Goal: Book appointment/travel/reservation

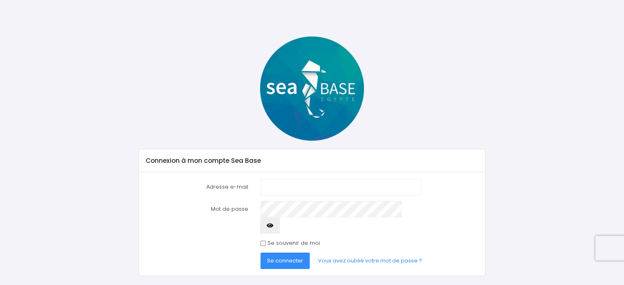
scroll to position [11, 0]
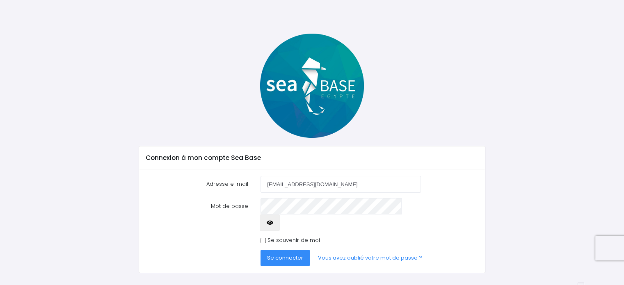
type input "[EMAIL_ADDRESS][DOMAIN_NAME]"
click at [273, 223] on icon "button" at bounding box center [270, 223] width 7 height 0
click at [290, 254] on span "Se connecter" at bounding box center [285, 258] width 36 height 8
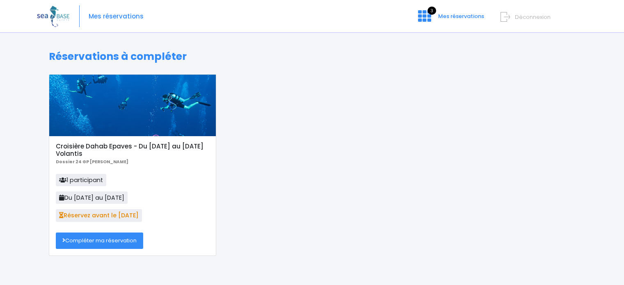
click at [93, 243] on link "Compléter ma réservation" at bounding box center [99, 241] width 87 height 16
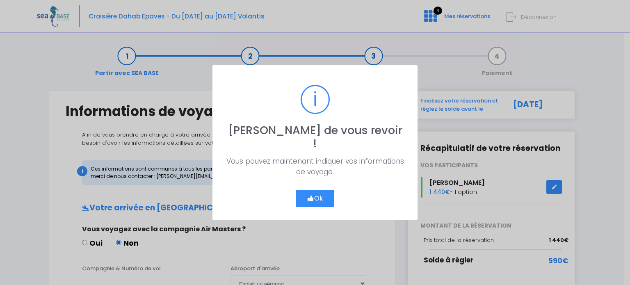
click at [319, 192] on button "Ok" at bounding box center [315, 198] width 39 height 17
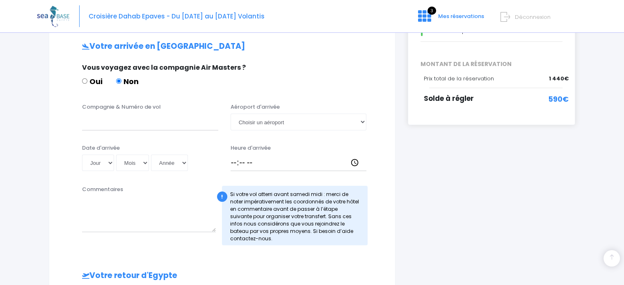
scroll to position [153, 0]
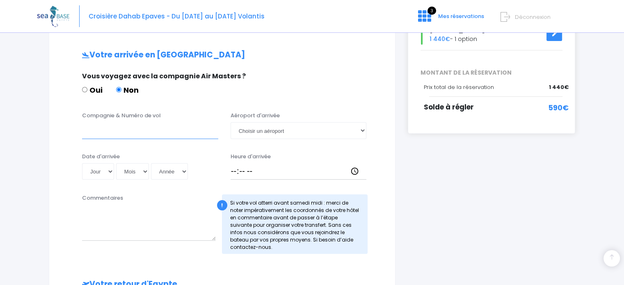
click at [108, 133] on input "Compagnie & Numéro de vol" at bounding box center [150, 130] width 136 height 16
click at [133, 128] on input "easy jet" at bounding box center [150, 130] width 136 height 16
type input "easy jet EZS1593"
click at [109, 170] on select "Jour 01 02 03 04 05 06 07 08 09 10 11 12 13 14 15 16 17 18 19 20 21 22 23 24 25…" at bounding box center [98, 171] width 32 height 16
select select "15"
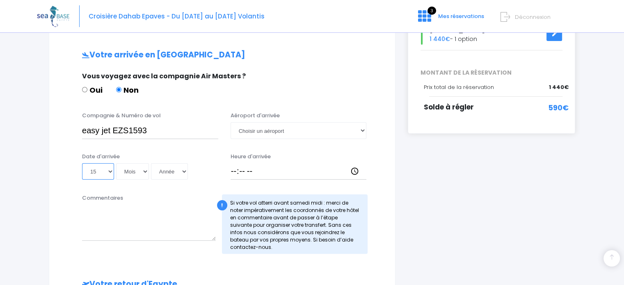
click at [82, 163] on select "Jour 01 02 03 04 05 06 07 08 09 10 11 12 13 14 15 16 17 18 19 20 21 22 23 24 25…" at bounding box center [98, 171] width 32 height 16
click at [131, 171] on select "Mois 01 02 03 04 05 06 07 08 09 10 11 12" at bounding box center [132, 171] width 33 height 16
select select "11"
click at [116, 163] on select "Mois 01 02 03 04 05 06 07 08 09 10 11 12" at bounding box center [132, 171] width 33 height 16
click at [163, 170] on select "Année 2045 2044 2043 2042 2041 2040 2039 2038 2037 2036 2035 2034 2033 2032 203…" at bounding box center [169, 171] width 37 height 16
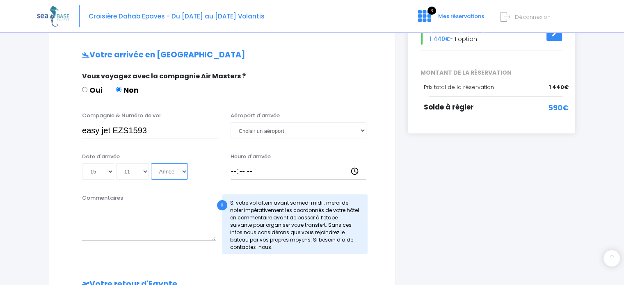
select select "2025"
click at [151, 163] on select "Année 2045 2044 2043 2042 2041 2040 2039 2038 2037 2036 2035 2034 2033 2032 203…" at bounding box center [169, 171] width 37 height 16
type input "2025-11-15"
click at [366, 133] on select "Choisir un aéroport Hurghada Marsa Alam" at bounding box center [299, 130] width 136 height 16
select select "Hurghada"
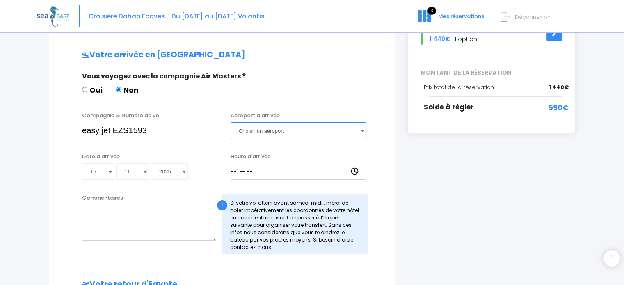
click at [231, 122] on select "Choisir un aéroport Hurghada Marsa Alam" at bounding box center [299, 130] width 136 height 16
click at [238, 170] on input "Heure d'arrivée" at bounding box center [299, 171] width 136 height 16
type input "13:30"
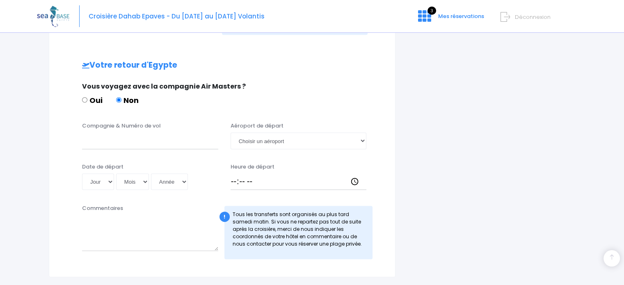
scroll to position [405, 0]
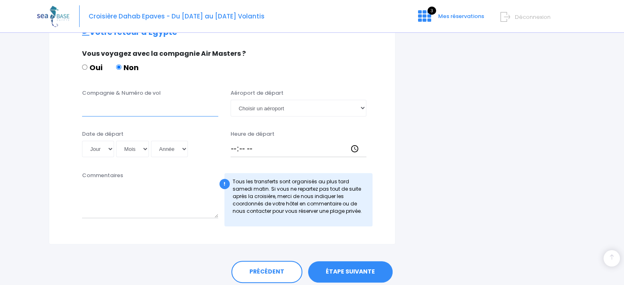
click at [119, 109] on input "Compagnie & Numéro de vol" at bounding box center [150, 108] width 136 height 16
type input "EASY JET EZS1594"
click at [108, 147] on select "Jour 01 02 03 04 05 06 07 08 09 10 11 12 13 14 15 16 17 18 19 20 21 22 23 24 25…" at bounding box center [98, 149] width 32 height 16
select select "22"
click at [82, 141] on select "Jour 01 02 03 04 05 06 07 08 09 10 11 12 13 14 15 16 17 18 19 20 21 22 23 24 25…" at bounding box center [98, 149] width 32 height 16
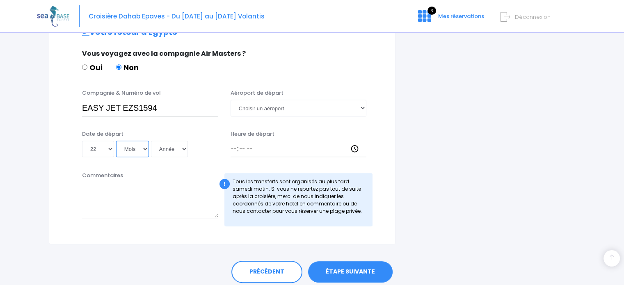
click at [128, 147] on select "Mois 01 02 03 04 05 06 07 08 09 10 11 12" at bounding box center [132, 149] width 33 height 16
select select "11"
click at [116, 141] on select "Mois 01 02 03 04 05 06 07 08 09 10 11 12" at bounding box center [132, 149] width 33 height 16
click at [166, 147] on select "Année 2045 2044 2043 2042 2041 2040 2039 2038 2037 2036 2035 2034 2033 2032 203…" at bounding box center [169, 149] width 37 height 16
select select "2025"
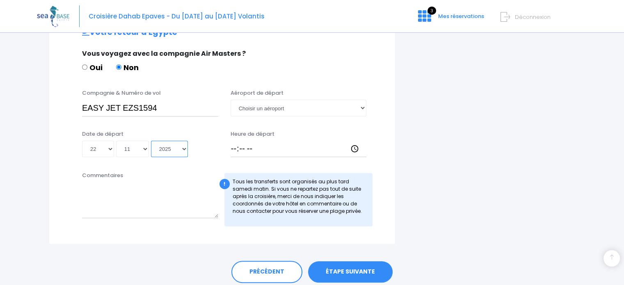
click at [151, 141] on select "Année 2045 2044 2043 2042 2041 2040 2039 2038 2037 2036 2035 2034 2033 2032 203…" at bounding box center [169, 149] width 37 height 16
type input "2025-11-22"
click at [332, 109] on select "Choisir un aéroport Hurghada Marsa Alam" at bounding box center [299, 108] width 136 height 16
select select "Hurghada"
click at [231, 100] on select "Choisir un aéroport Hurghada Marsa Alam" at bounding box center [299, 108] width 136 height 16
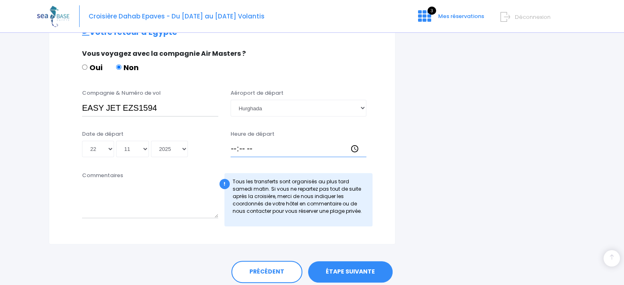
click at [235, 147] on input "Heure de départ" at bounding box center [299, 149] width 136 height 16
type input "14:25"
click at [338, 266] on link "ÉTAPE SUIVANTE" at bounding box center [350, 271] width 85 height 21
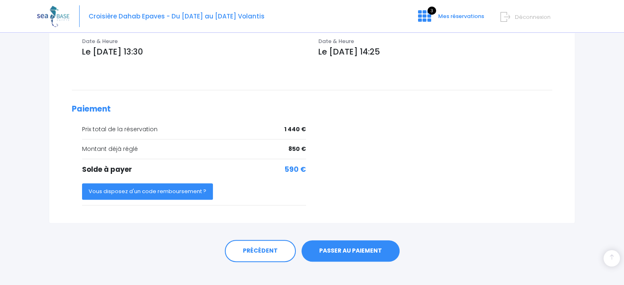
scroll to position [315, 0]
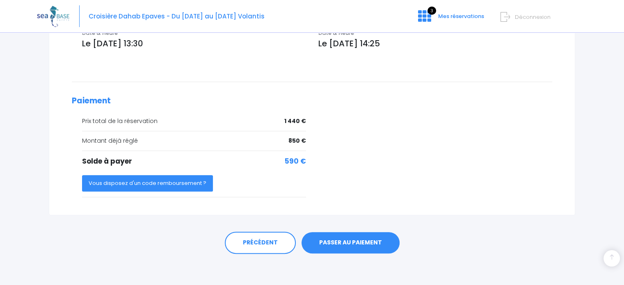
click at [348, 242] on link "PASSER AU PAIEMENT" at bounding box center [351, 242] width 98 height 21
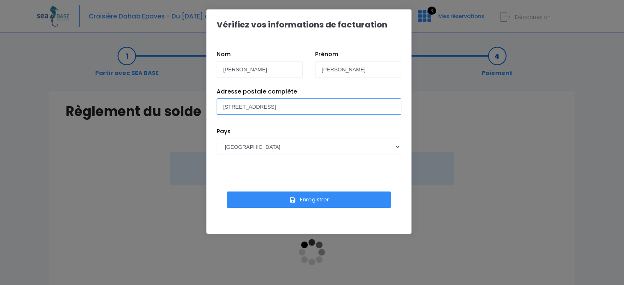
click at [233, 107] on input "579a rue du bugey 01200 chatillon en michaille" at bounding box center [309, 107] width 185 height 16
click at [233, 108] on input "579a rue du bugey 01200 chatillon en michaille" at bounding box center [309, 107] width 185 height 16
click at [235, 104] on input "579a rue du bugey 01200 chatillon en michaille" at bounding box center [309, 107] width 185 height 16
type input "579 A rue du bugey 01200 chatillon en michaille"
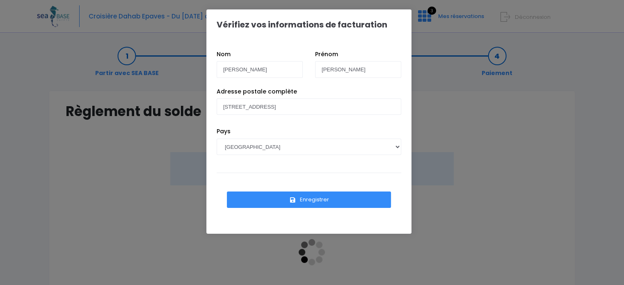
click at [315, 202] on button "Enregistrer" at bounding box center [309, 200] width 164 height 16
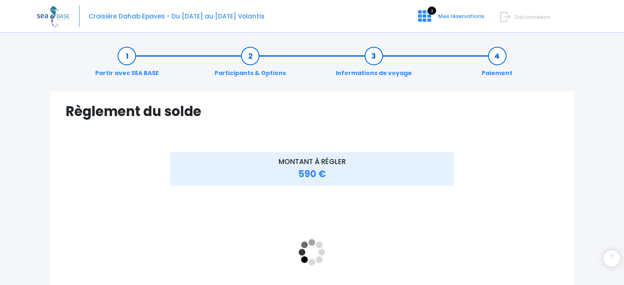
scroll to position [154, 0]
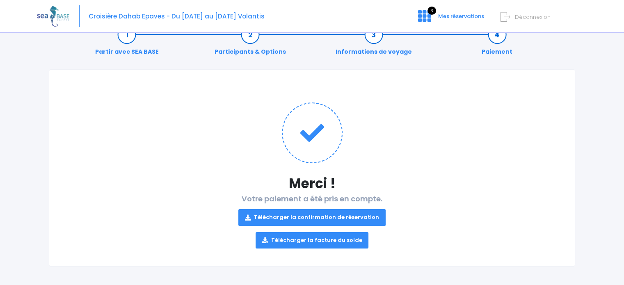
scroll to position [23, 0]
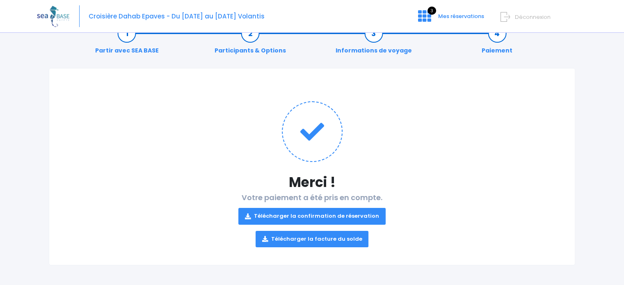
click at [352, 214] on link "Télécharger la confirmation de réservation" at bounding box center [311, 216] width 147 height 16
